Goal: Task Accomplishment & Management: Manage account settings

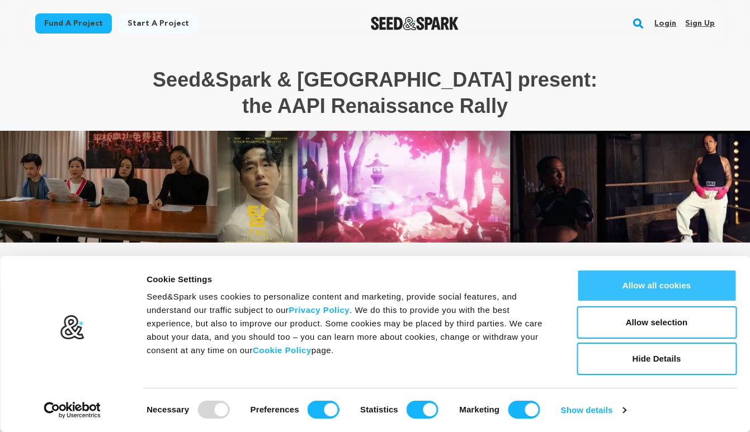
click at [636, 283] on button "Allow all cookies" at bounding box center [656, 286] width 160 height 32
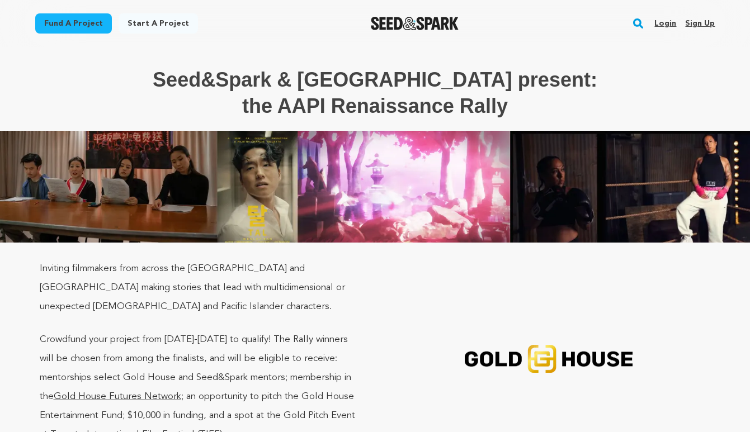
click at [710, 16] on link "Sign up" at bounding box center [700, 24] width 30 height 18
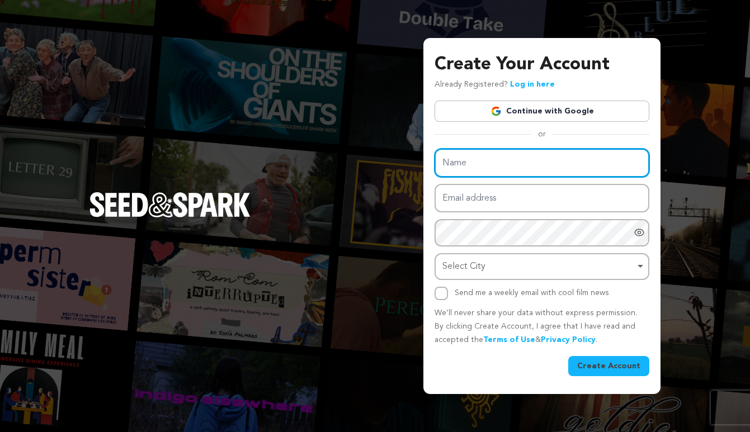
click at [560, 167] on input "Name" at bounding box center [541, 163] width 215 height 29
type input "Kai Tan"
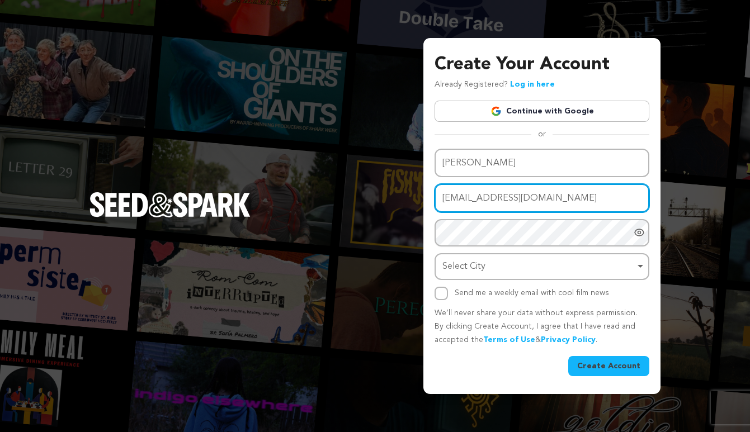
type input "kaitanactor@gmail.com"
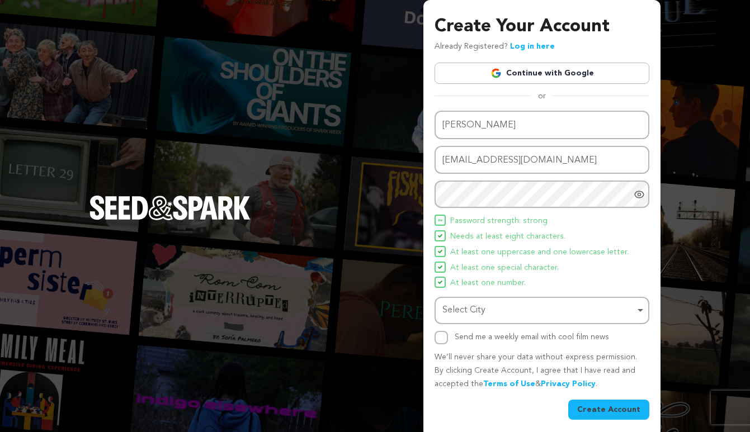
click at [642, 196] on icon "Show password as plain text. Warning: this will display your password on the sc…" at bounding box center [639, 194] width 9 height 7
click at [568, 314] on div "Select City Remove item" at bounding box center [538, 310] width 192 height 16
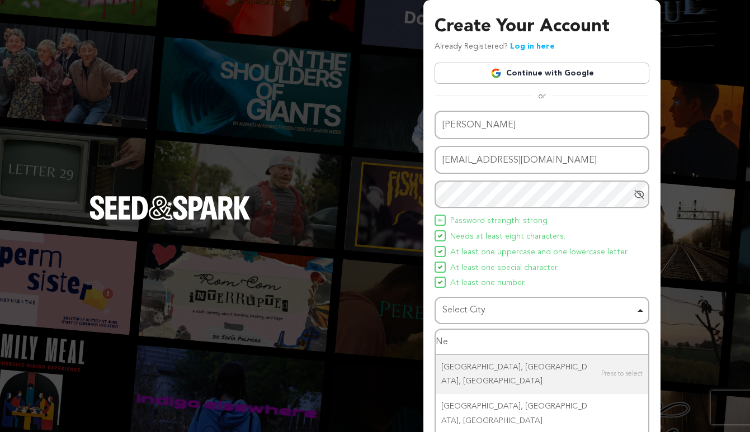
type input "N"
type input "new orl"
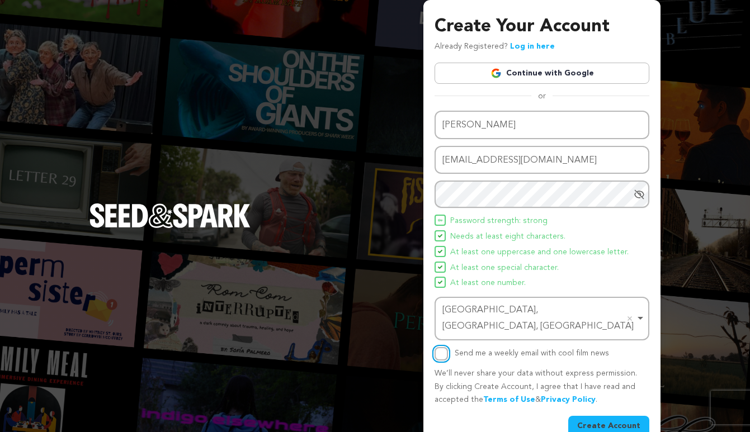
click at [439, 347] on input "Send me a weekly email with cool film news" at bounding box center [440, 353] width 13 height 13
checkbox input "true"
click at [599, 416] on button "Create Account" at bounding box center [608, 426] width 81 height 20
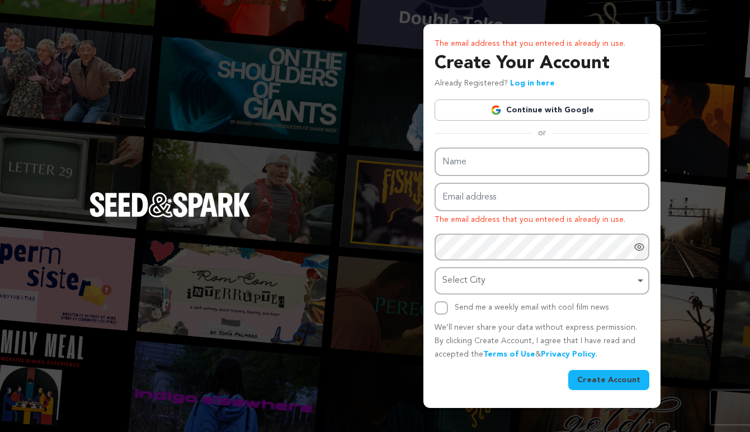
click at [710, 93] on div "The email address that you entered is already in use. Create Your Account Alrea…" at bounding box center [375, 216] width 750 height 432
click at [537, 86] on link "Log in here" at bounding box center [532, 83] width 45 height 8
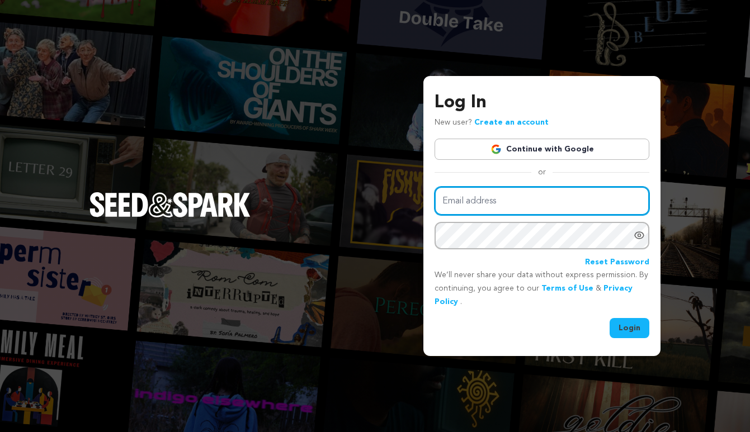
click at [504, 201] on input "Email address" at bounding box center [541, 201] width 215 height 29
type input "[EMAIL_ADDRESS][DOMAIN_NAME]"
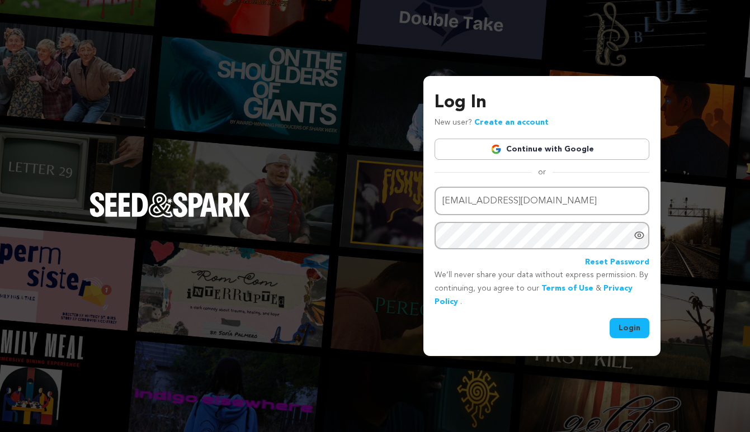
click at [642, 237] on icon "Show password as plain text. Warning: this will display your password on the sc…" at bounding box center [639, 235] width 9 height 7
click at [633, 327] on button "Login" at bounding box center [629, 328] width 40 height 20
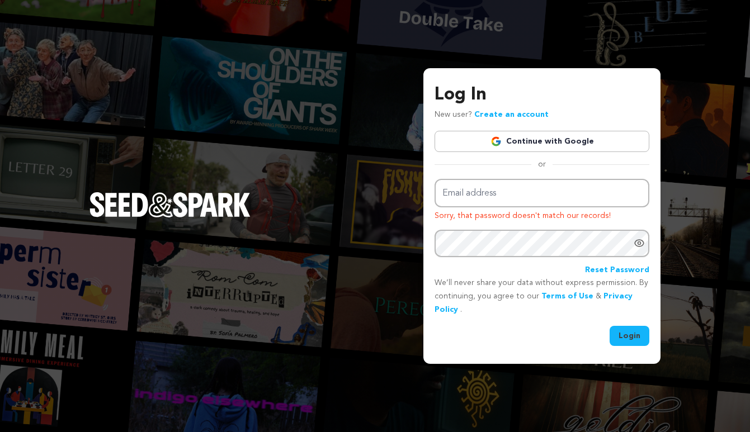
click at [604, 268] on link "Reset Password" at bounding box center [617, 270] width 64 height 13
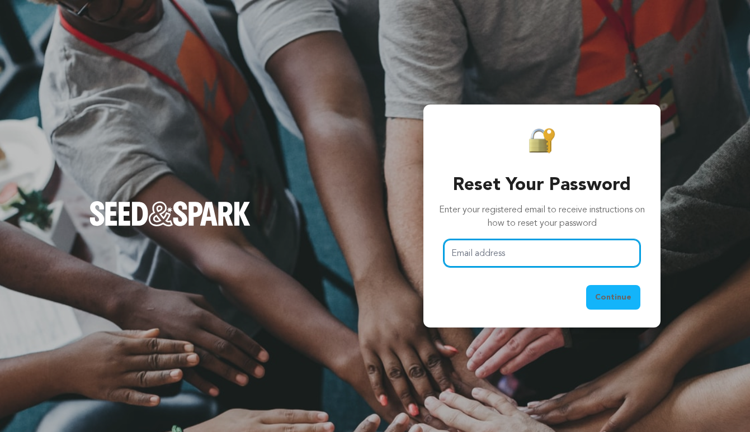
click at [598, 256] on input "Email address" at bounding box center [541, 253] width 197 height 29
type input "[EMAIL_ADDRESS][DOMAIN_NAME]"
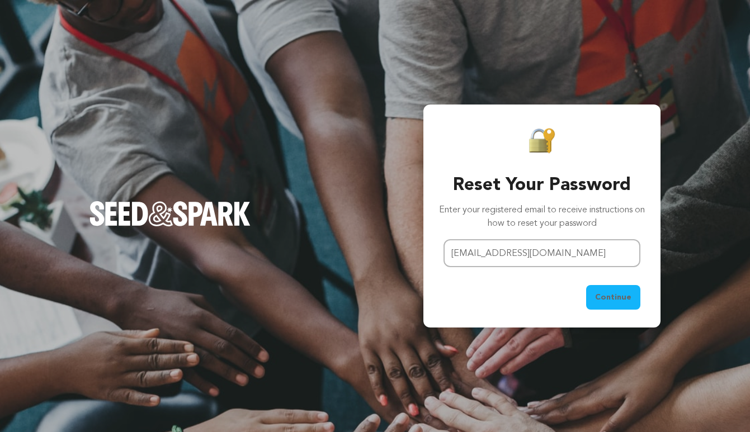
click at [609, 292] on span "Continue" at bounding box center [613, 297] width 36 height 11
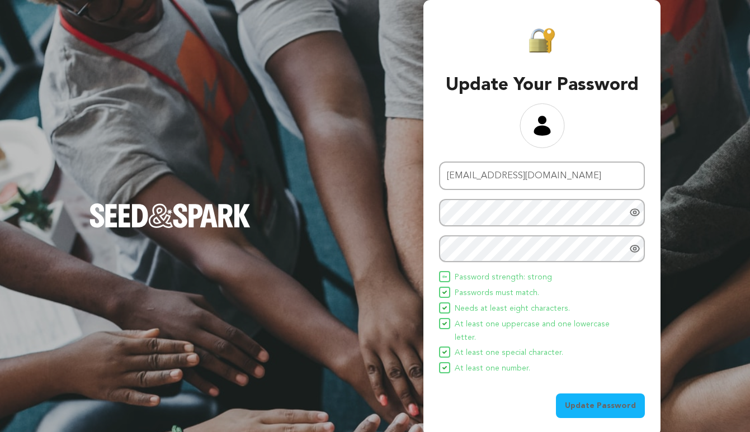
click at [589, 394] on button "Update Password" at bounding box center [600, 406] width 89 height 25
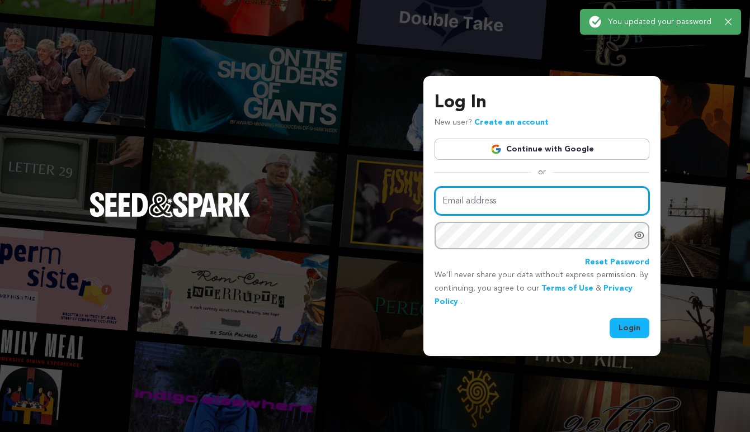
type input "[EMAIL_ADDRESS][DOMAIN_NAME]"
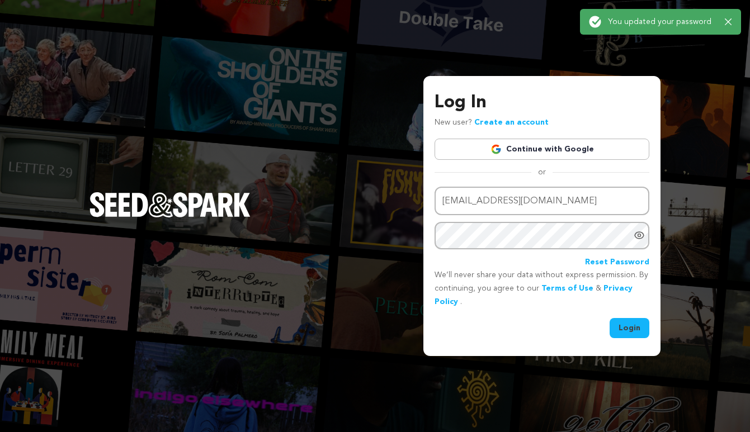
click at [638, 332] on button "Login" at bounding box center [629, 328] width 40 height 20
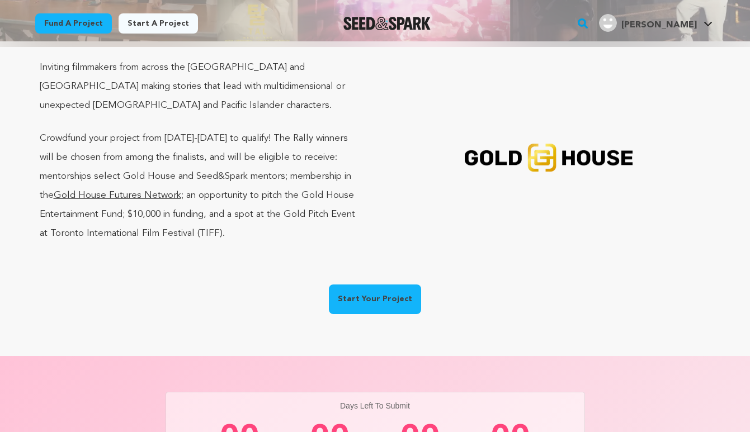
scroll to position [214, 0]
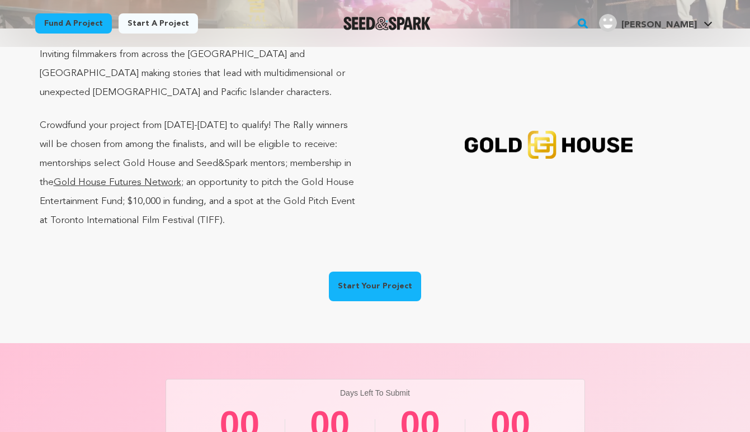
click at [383, 272] on link "Start Your Project" at bounding box center [375, 287] width 92 height 30
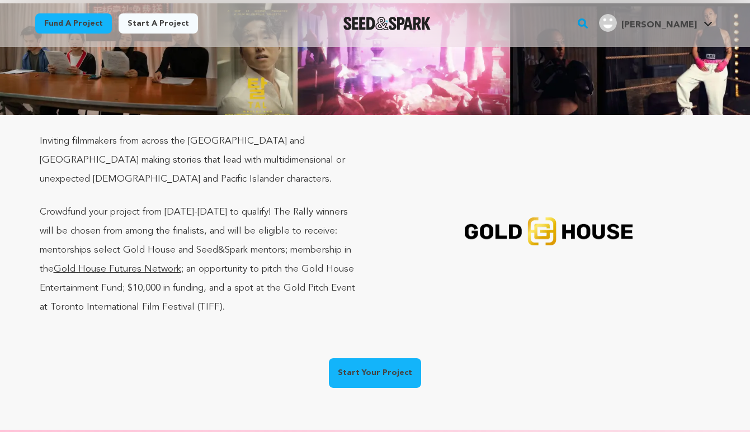
scroll to position [94, 0]
